Goal: Find specific page/section: Find specific page/section

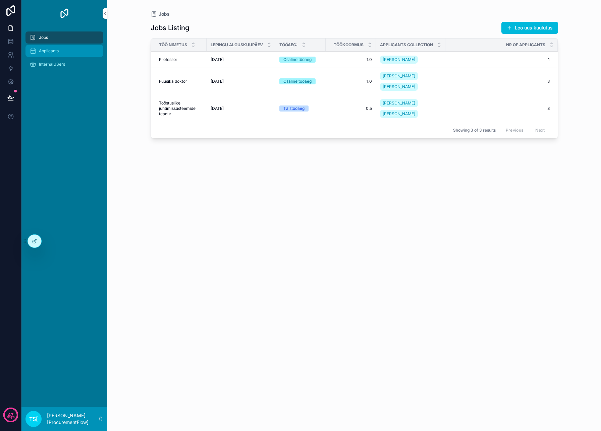
click at [61, 49] on div "Applicants" at bounding box center [64, 51] width 70 height 11
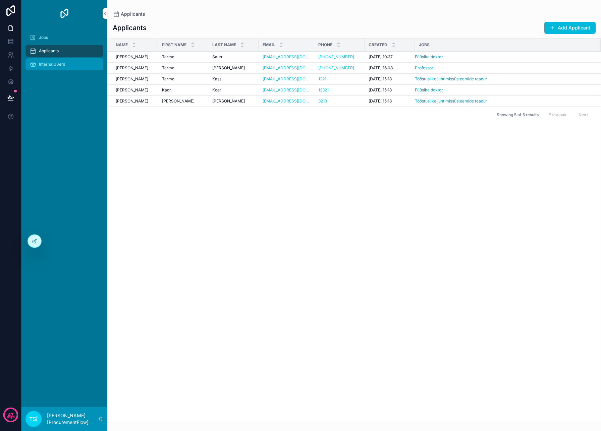
click at [54, 69] on div "InternalUSers" at bounding box center [64, 64] width 70 height 11
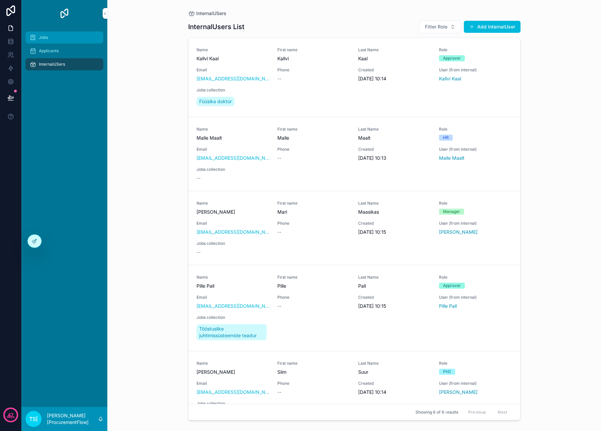
click at [62, 35] on div "Jobs" at bounding box center [64, 37] width 70 height 11
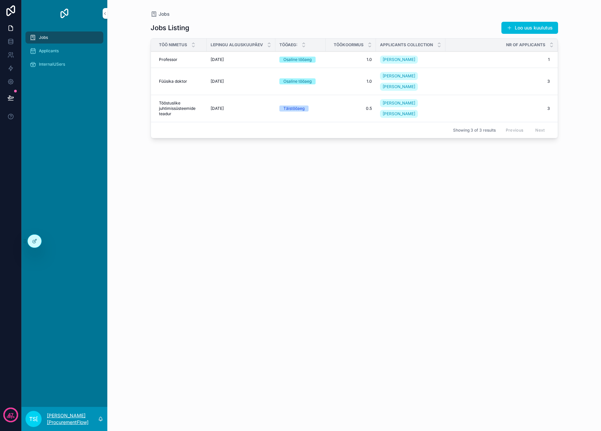
click at [74, 413] on p "Tarmo Saidla [ProcurementFlow]" at bounding box center [72, 419] width 51 height 13
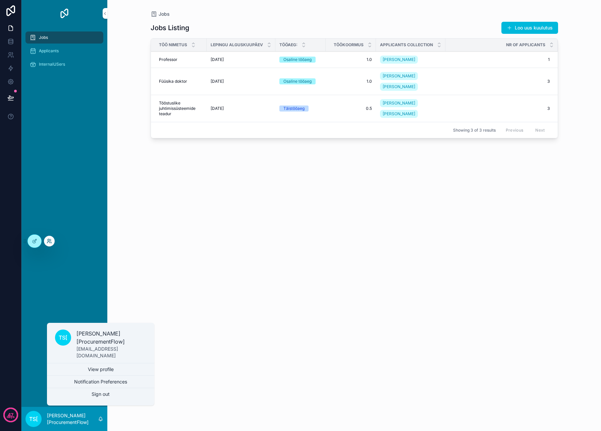
click at [50, 242] on icon at bounding box center [48, 242] width 3 height 1
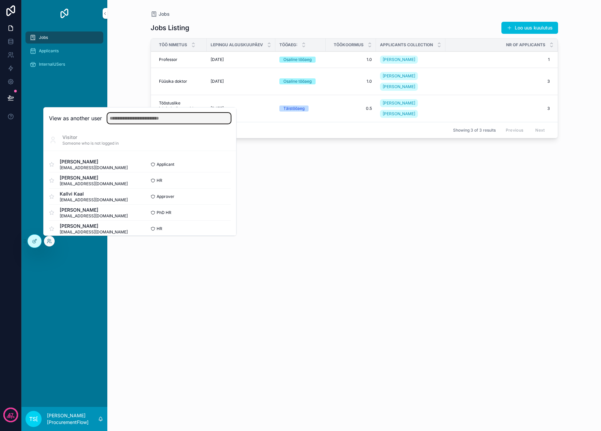
click at [151, 115] on input "text" at bounding box center [168, 118] width 123 height 11
click at [222, 200] on button "Select" at bounding box center [221, 197] width 17 height 10
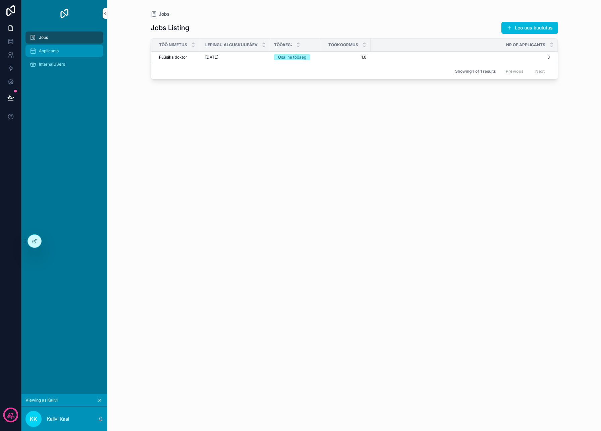
click at [53, 49] on span "Applicants" at bounding box center [49, 50] width 20 height 5
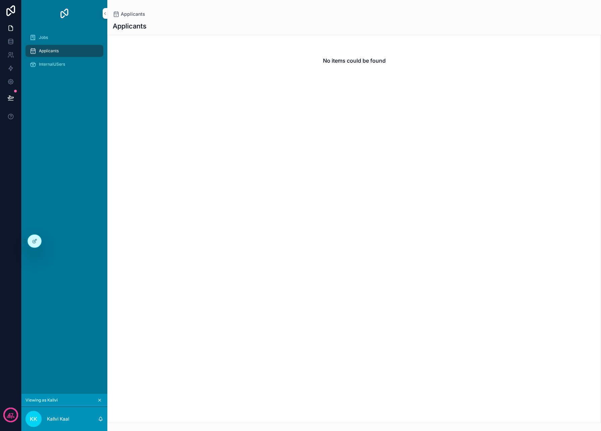
click at [51, 27] on div "Jobs Applicants InternalUSers" at bounding box center [64, 53] width 86 height 52
click at [51, 43] on link "Jobs" at bounding box center [64, 38] width 78 height 12
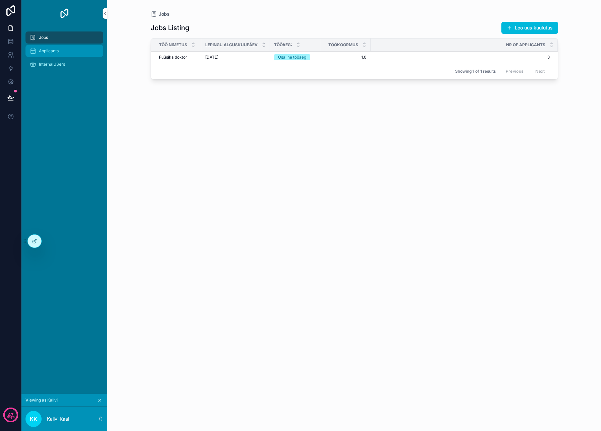
click at [51, 51] on span "Applicants" at bounding box center [49, 50] width 20 height 5
